Goal: Task Accomplishment & Management: Manage account settings

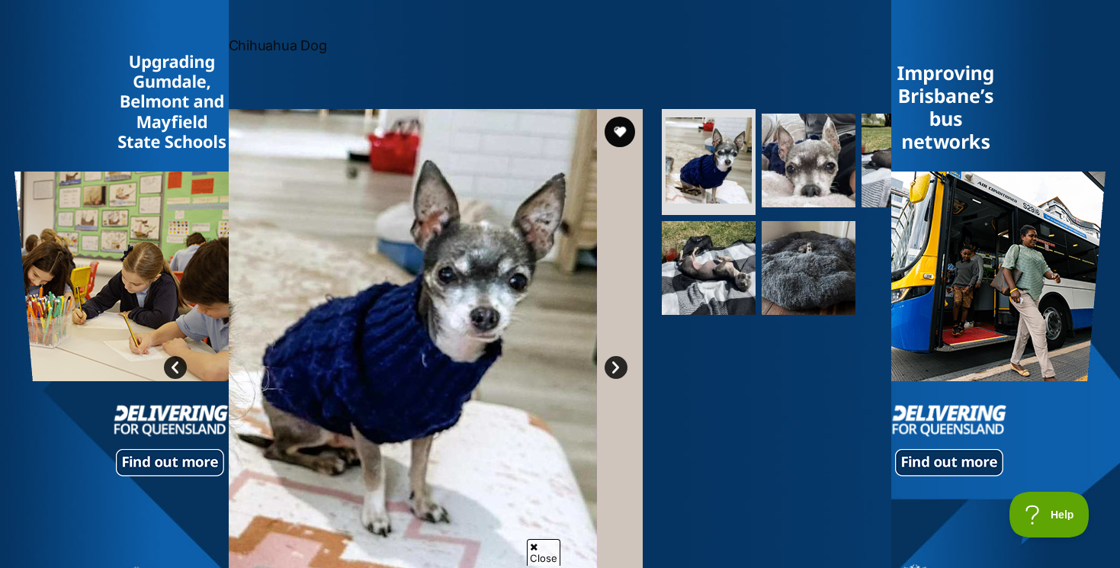
click at [616, 362] on link "Next" at bounding box center [616, 367] width 23 height 23
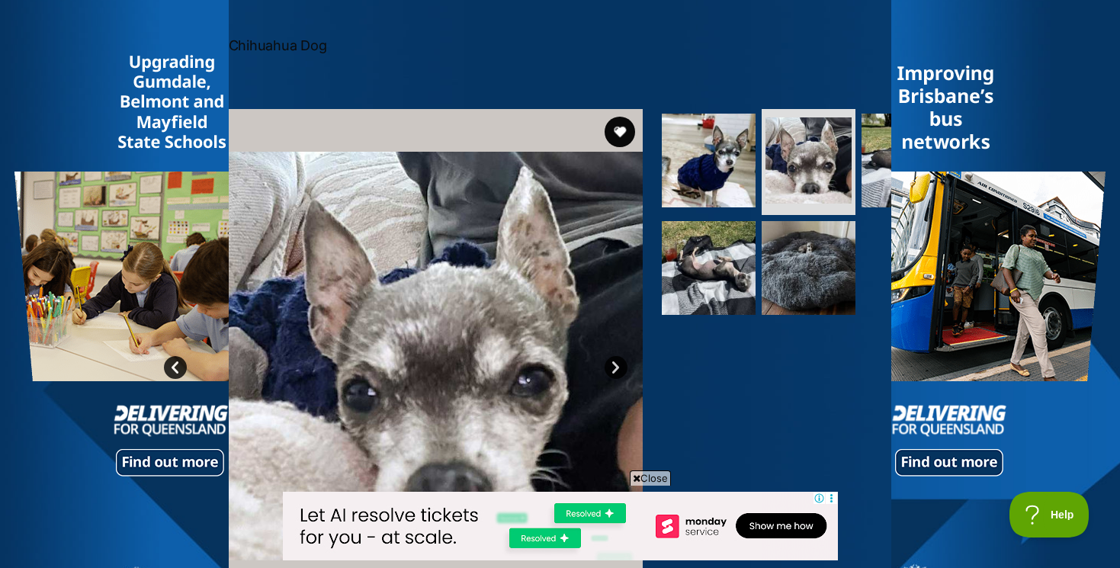
click at [616, 362] on link "Next" at bounding box center [616, 367] width 23 height 23
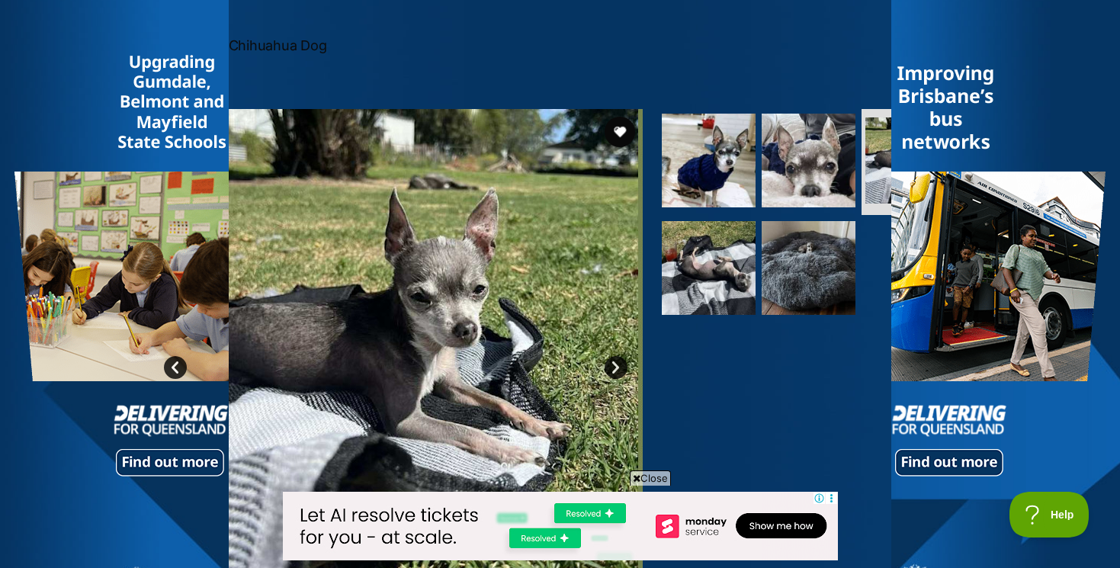
click at [636, 477] on icon at bounding box center [637, 479] width 8 height 10
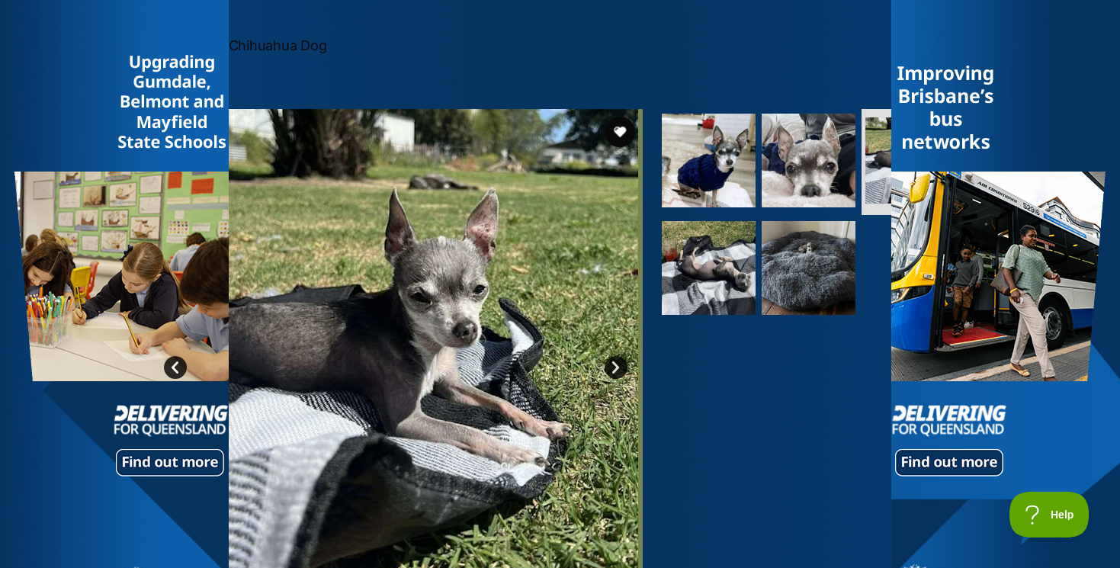
click at [615, 364] on link "Next" at bounding box center [616, 367] width 23 height 23
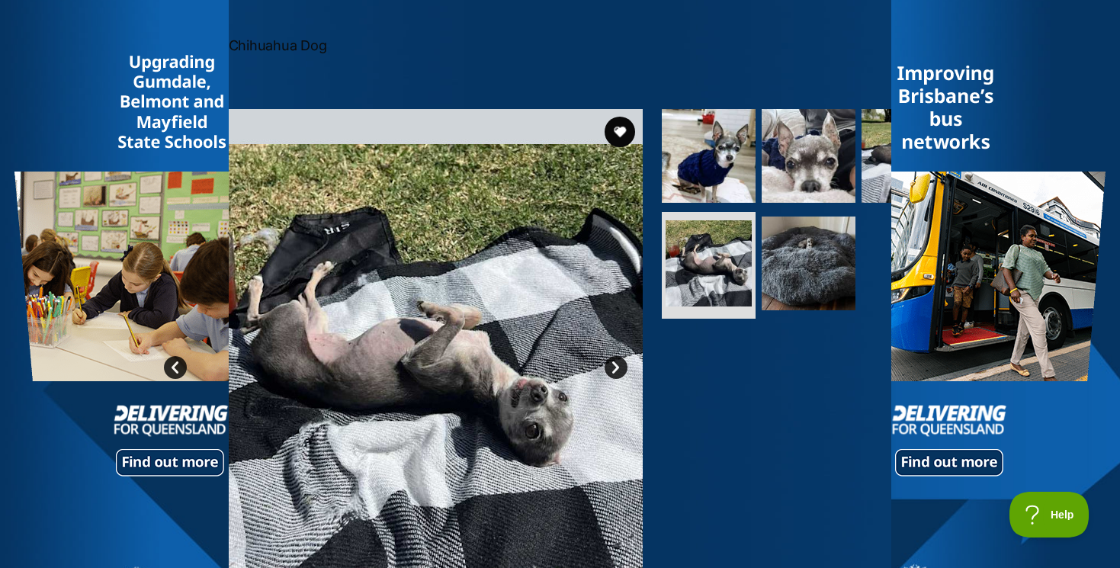
click at [615, 364] on link "Next" at bounding box center [616, 367] width 23 height 23
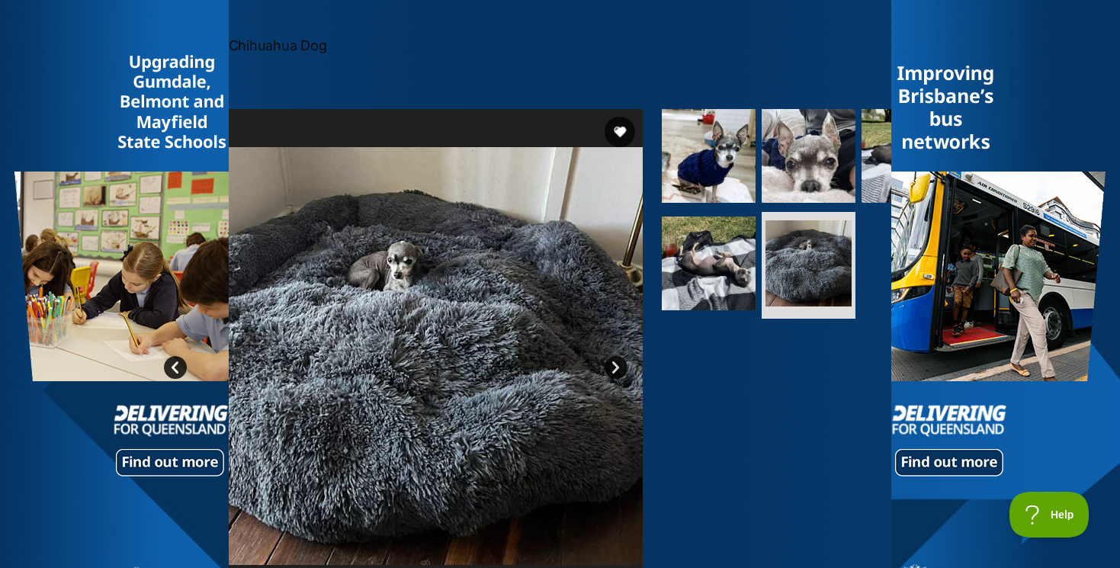
click at [615, 364] on link "Next" at bounding box center [616, 367] width 23 height 23
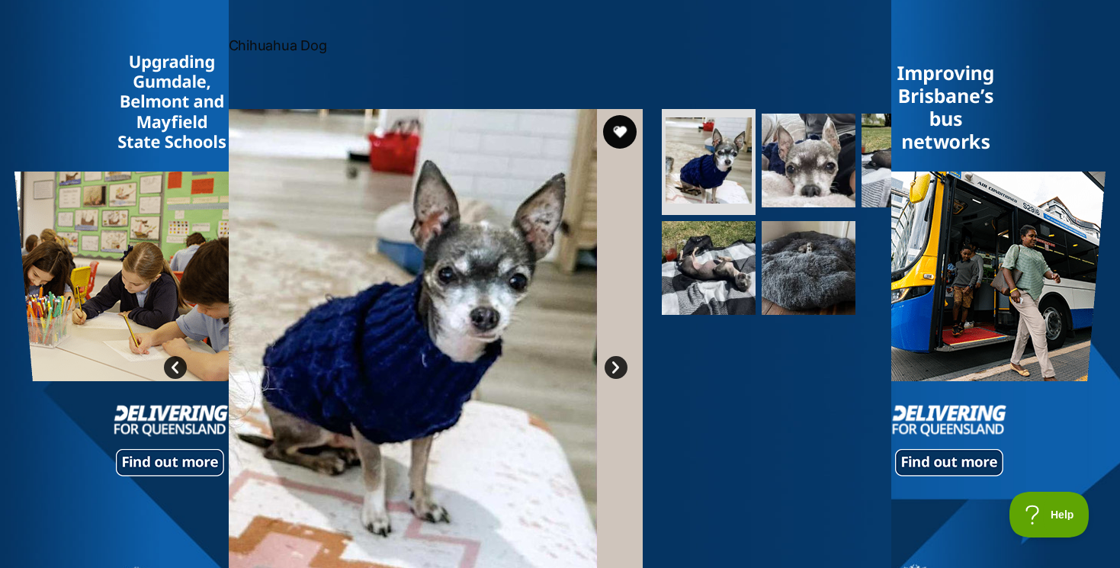
click at [617, 129] on button "favourite" at bounding box center [620, 132] width 34 height 34
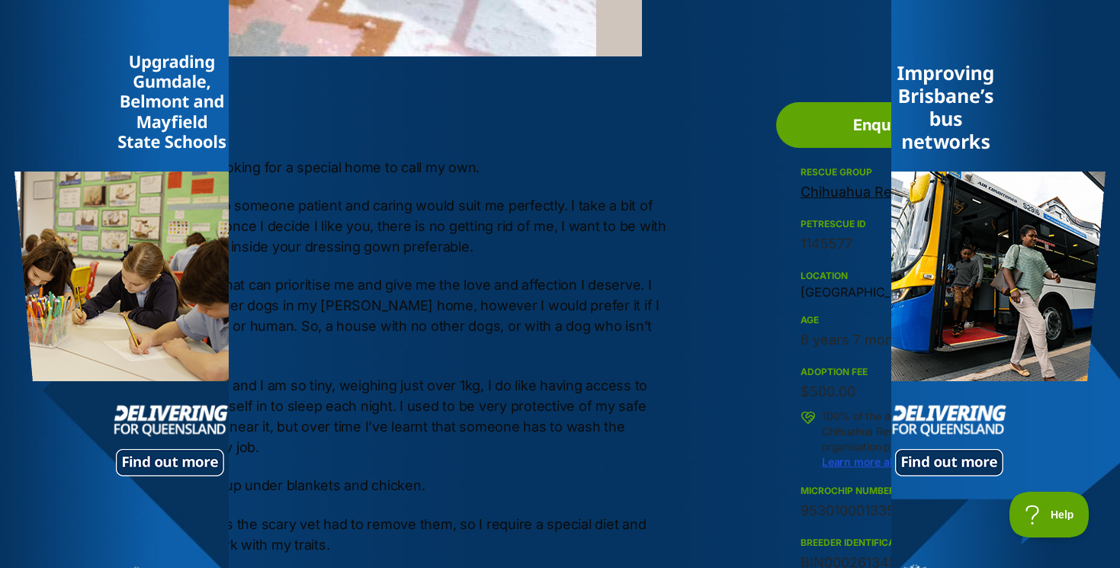
scroll to position [950, 1]
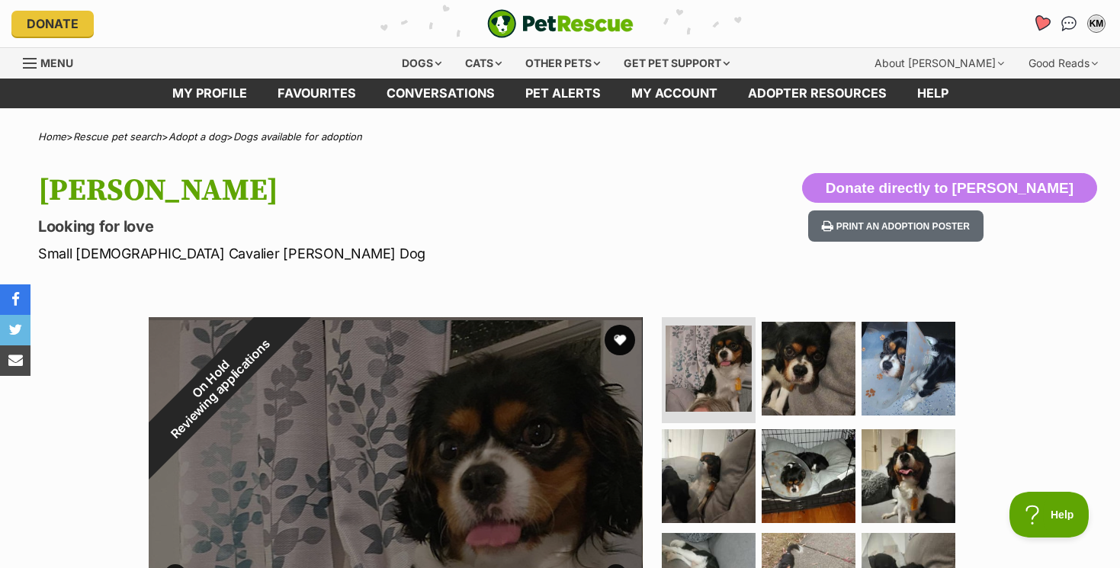
click at [1039, 22] on icon "Favourites" at bounding box center [1042, 23] width 18 height 18
